Goal: Check status: Check status

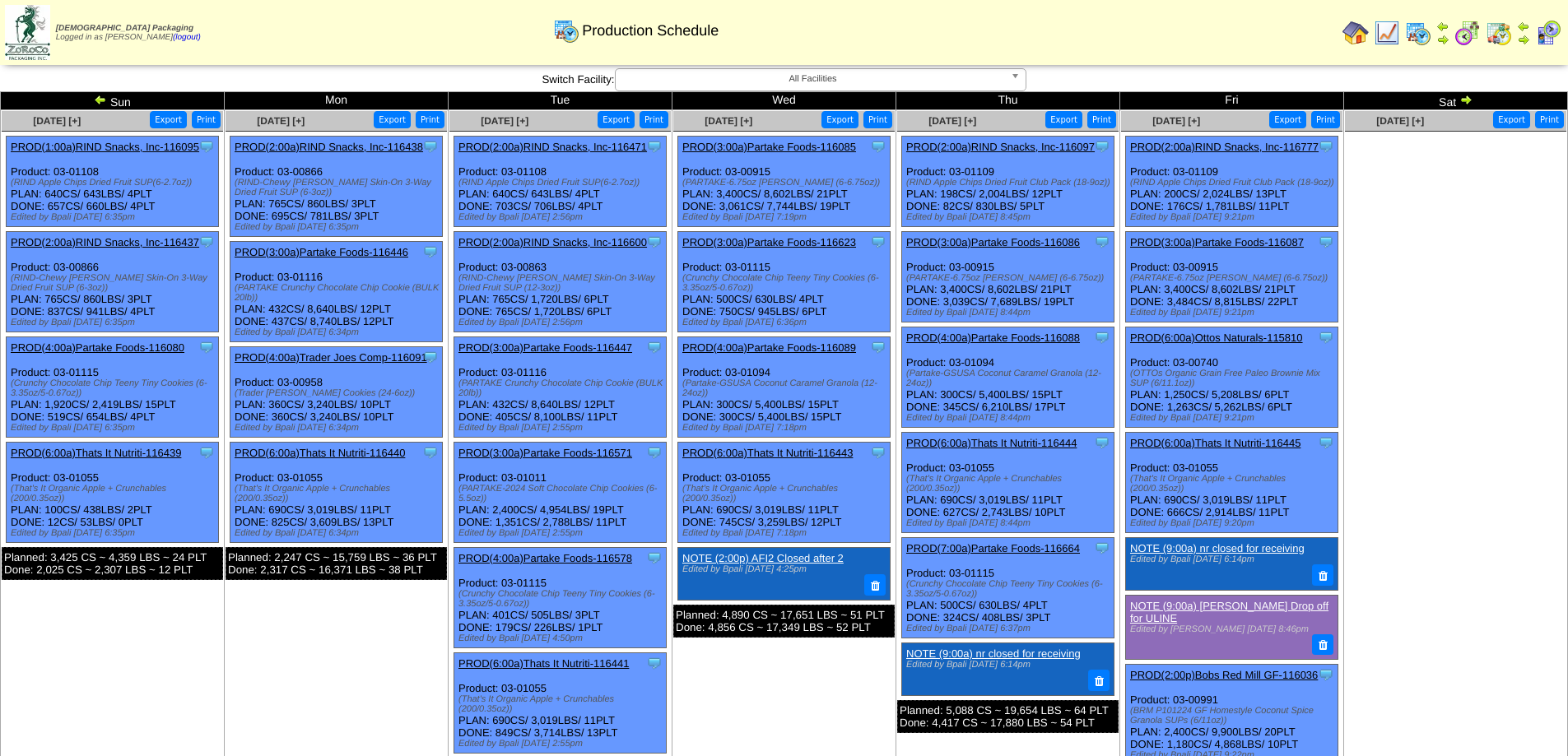
click at [1463, 98] on img at bounding box center [1465, 99] width 14 height 14
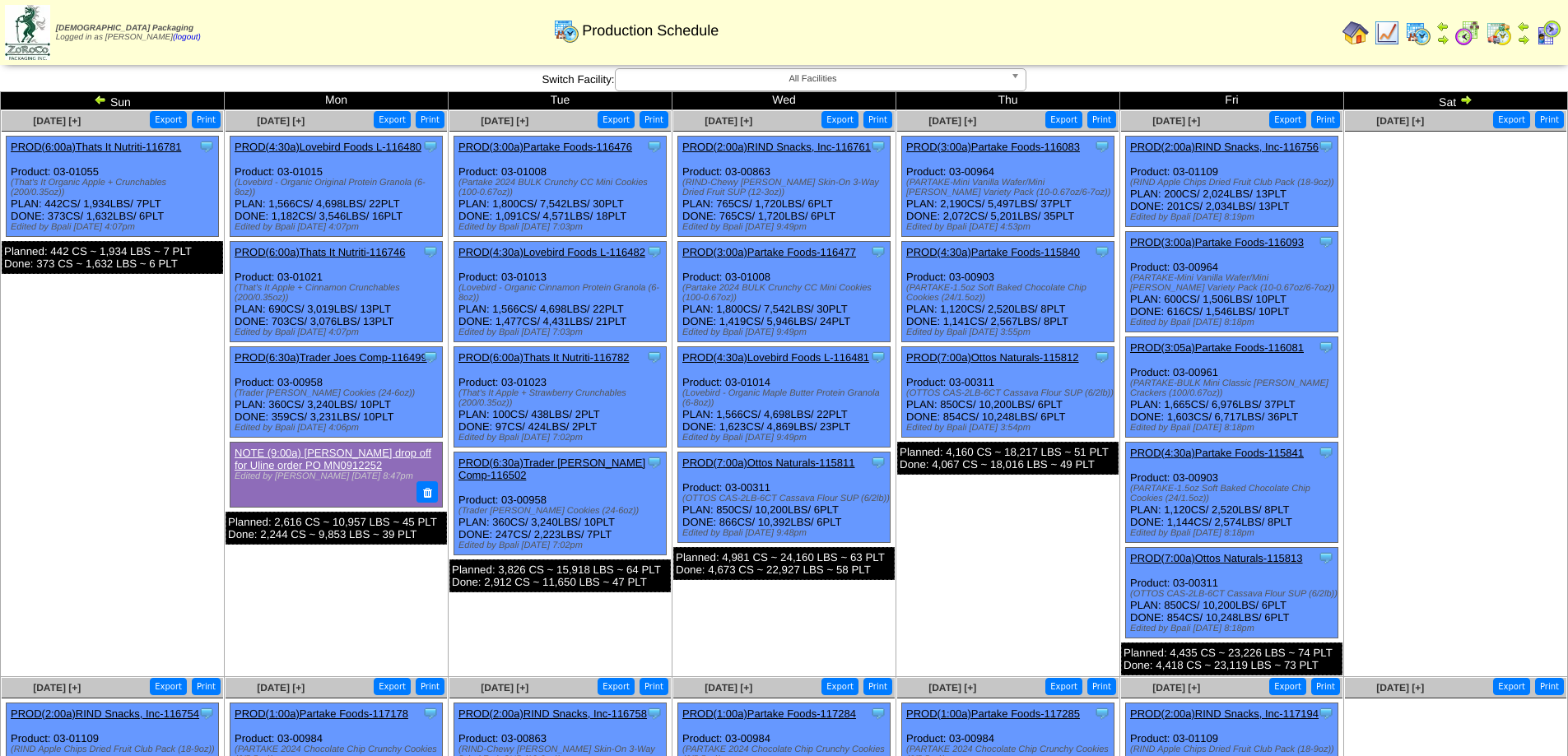
click at [1463, 98] on img at bounding box center [1465, 99] width 14 height 14
